Goal: Go to known website: Access a specific website the user already knows

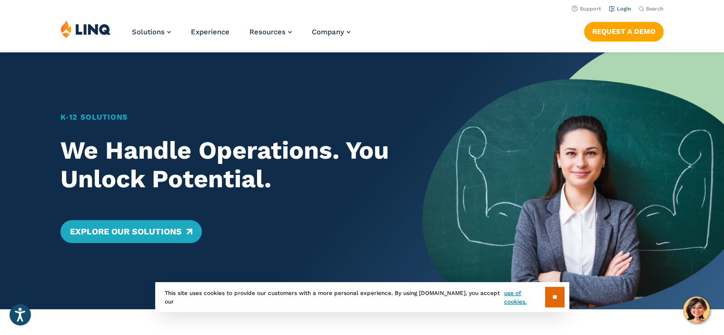
click at [629, 9] on link "Login" at bounding box center [620, 9] width 22 height 6
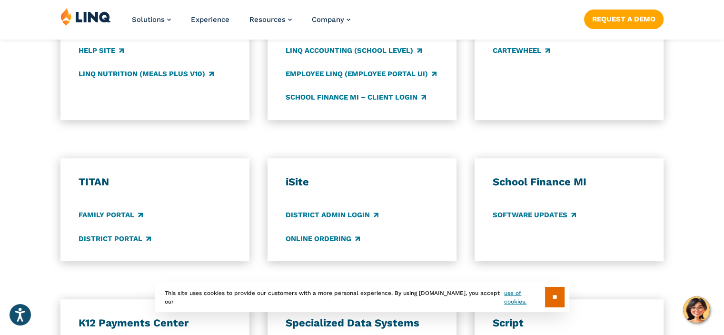
scroll to position [610, 0]
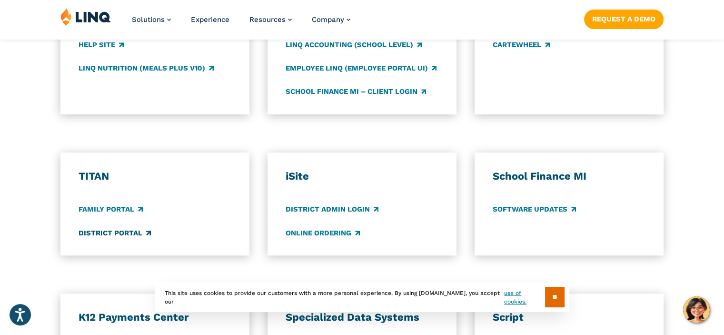
click at [141, 229] on link "District Portal" at bounding box center [115, 232] width 72 height 10
